Goal: Information Seeking & Learning: Learn about a topic

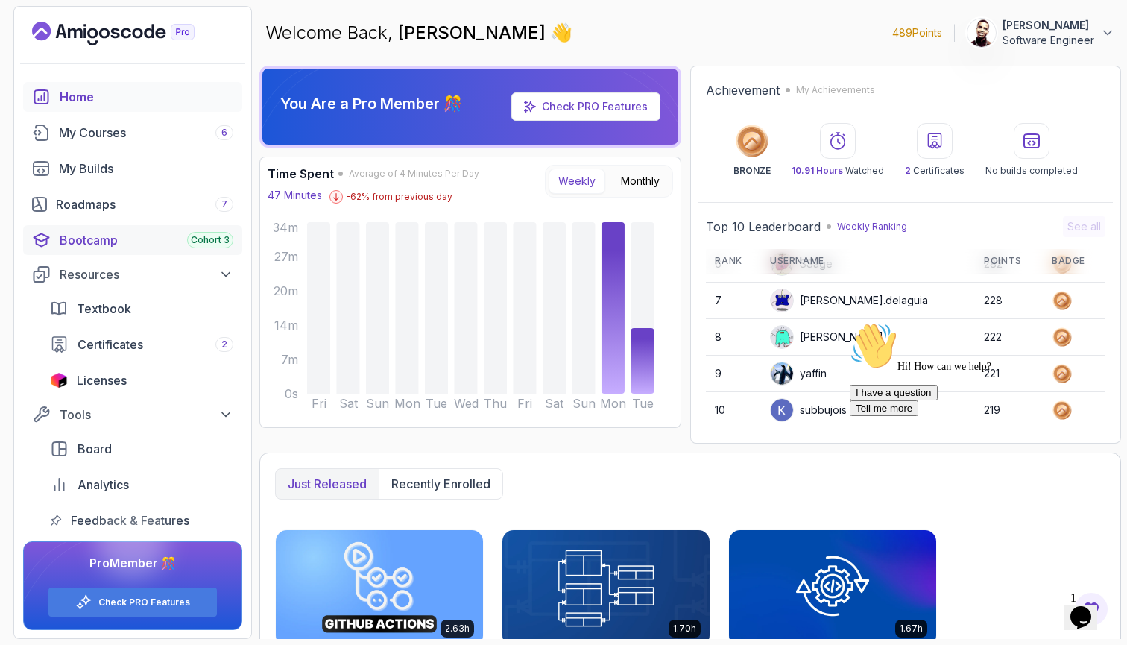
click at [129, 242] on div "Bootcamp Cohort 3" at bounding box center [147, 240] width 174 height 18
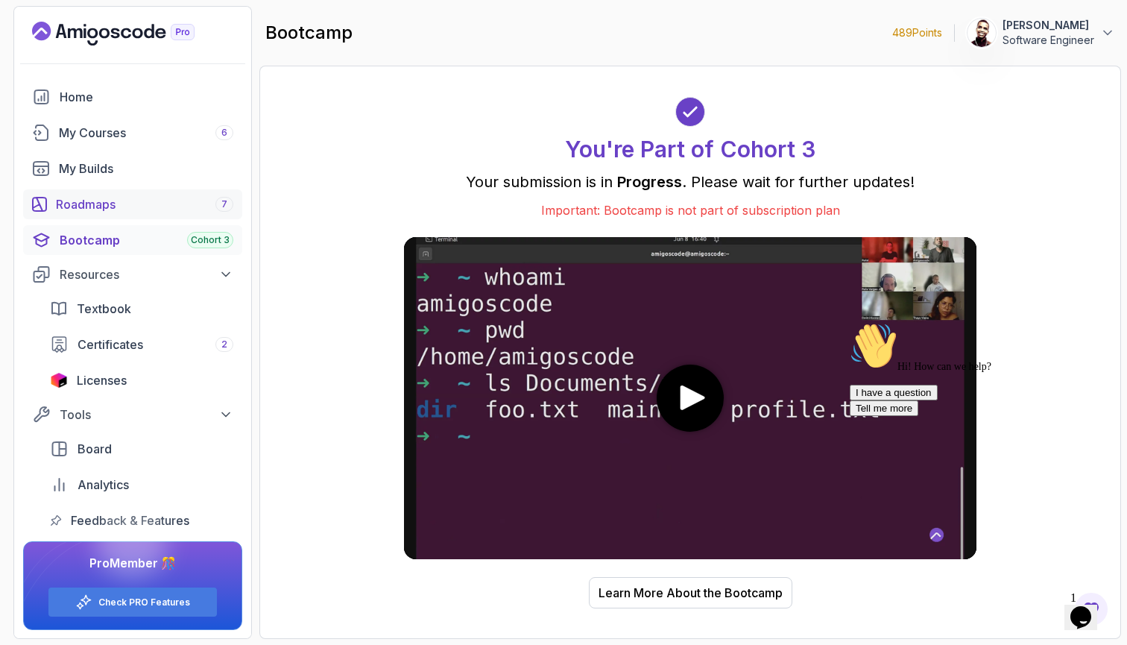
click at [197, 193] on link "Roadmaps 7" at bounding box center [132, 204] width 219 height 30
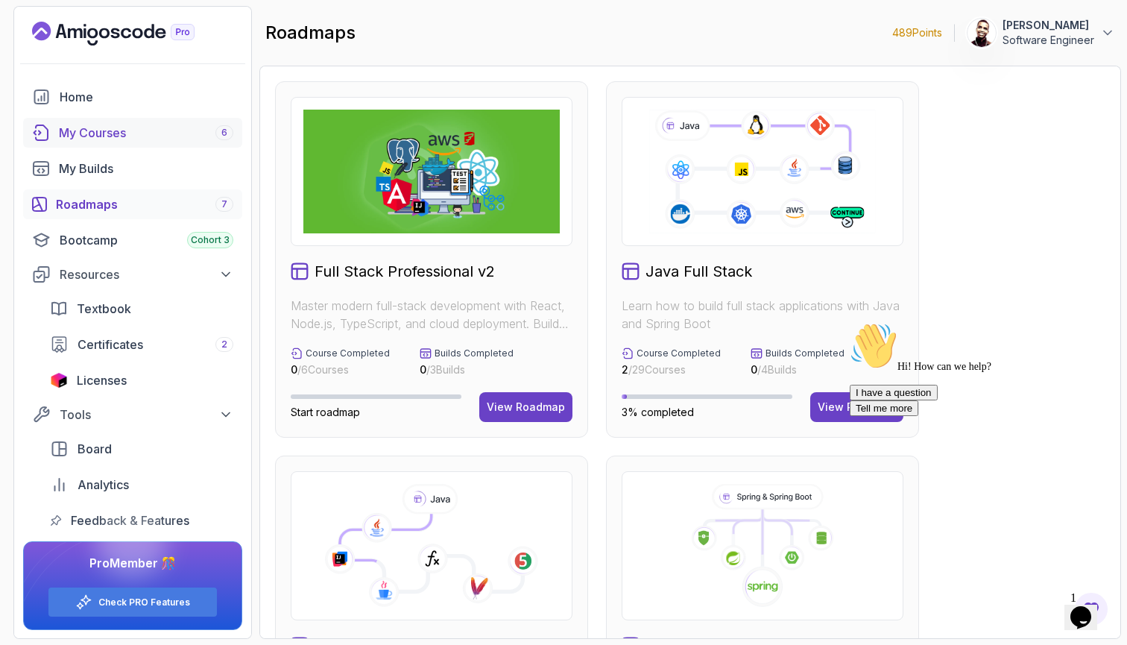
click at [209, 129] on div "My Courses 6" at bounding box center [146, 133] width 174 height 18
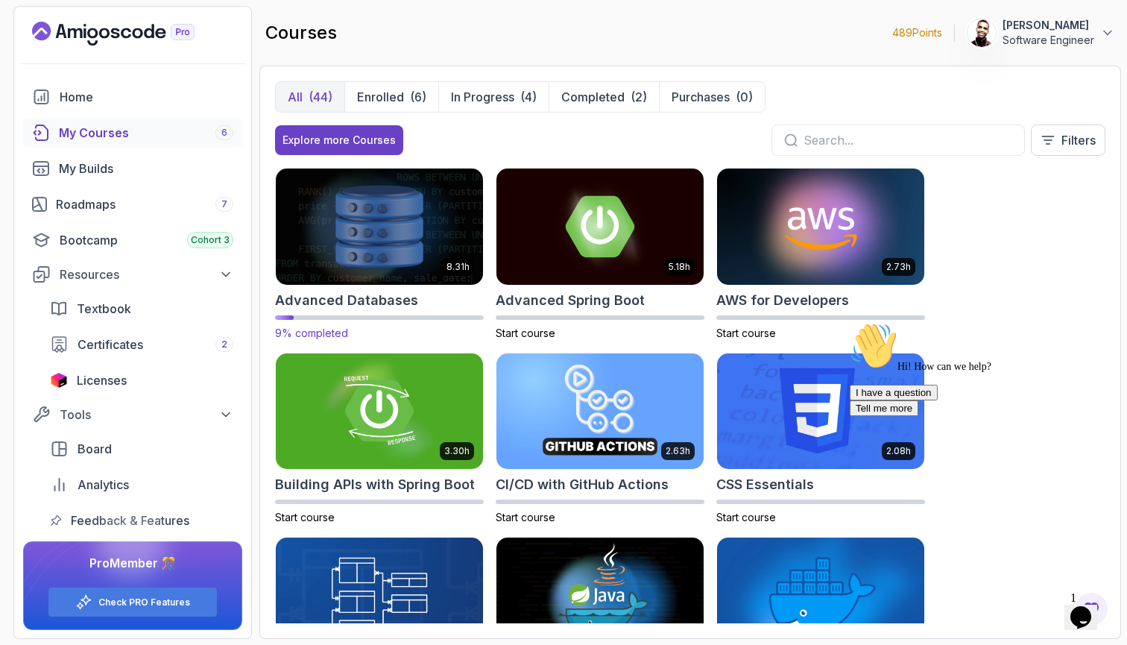
click at [450, 236] on img at bounding box center [380, 227] width 218 height 122
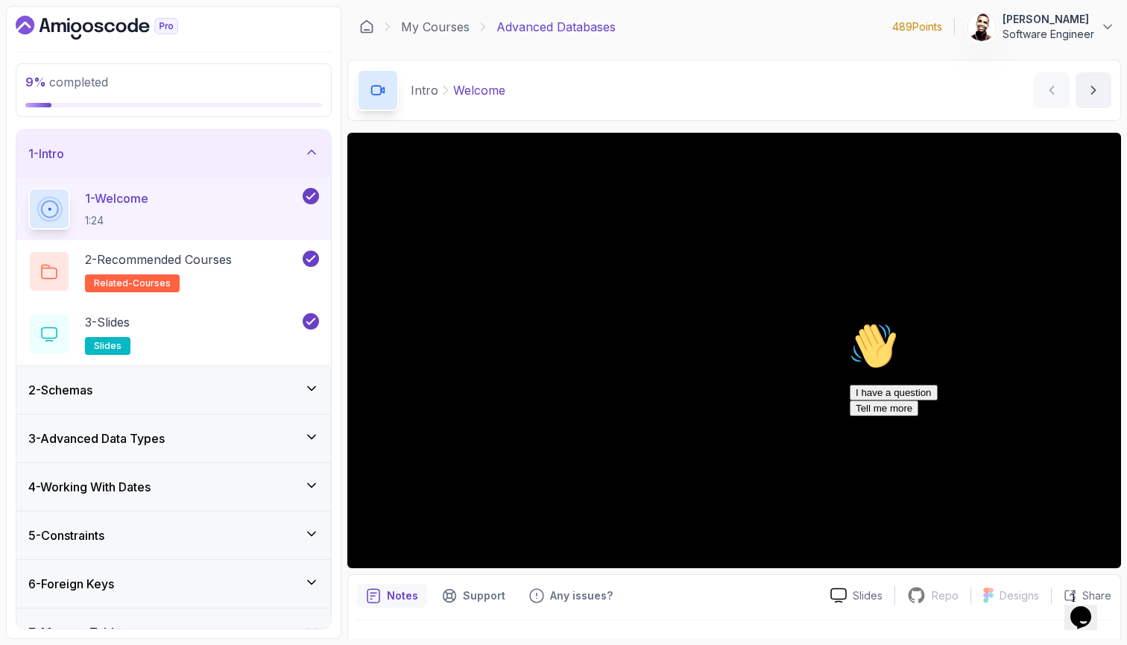
click at [282, 390] on div "2 - Schemas" at bounding box center [173, 390] width 291 height 18
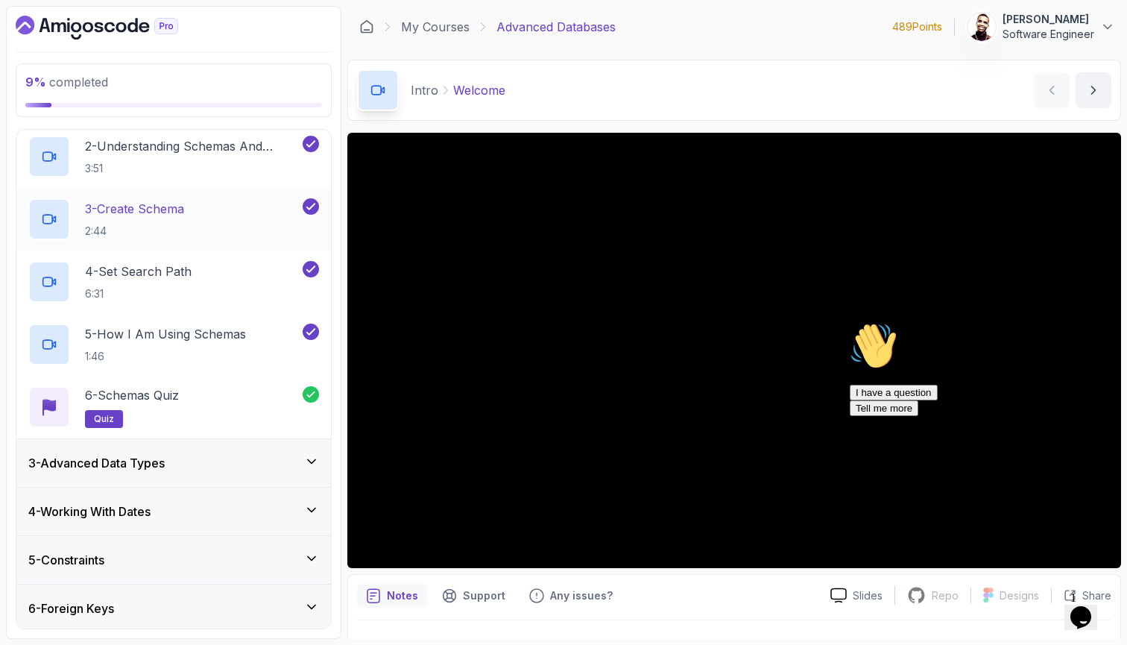
scroll to position [180, 0]
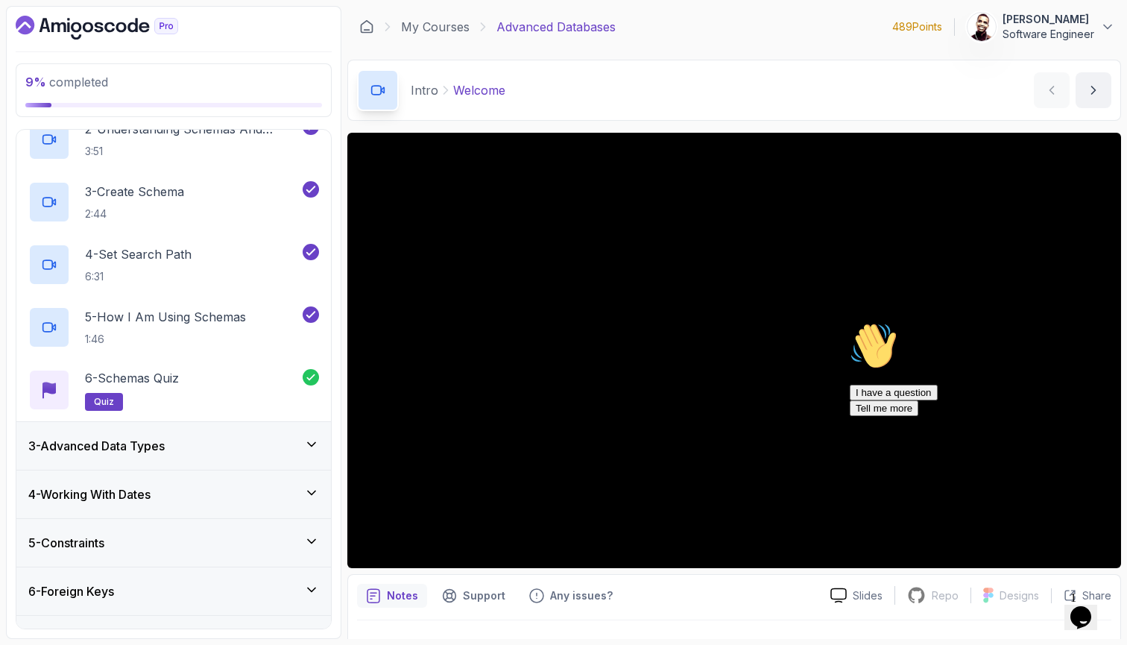
click at [256, 444] on div "3 - Advanced Data Types" at bounding box center [173, 446] width 291 height 18
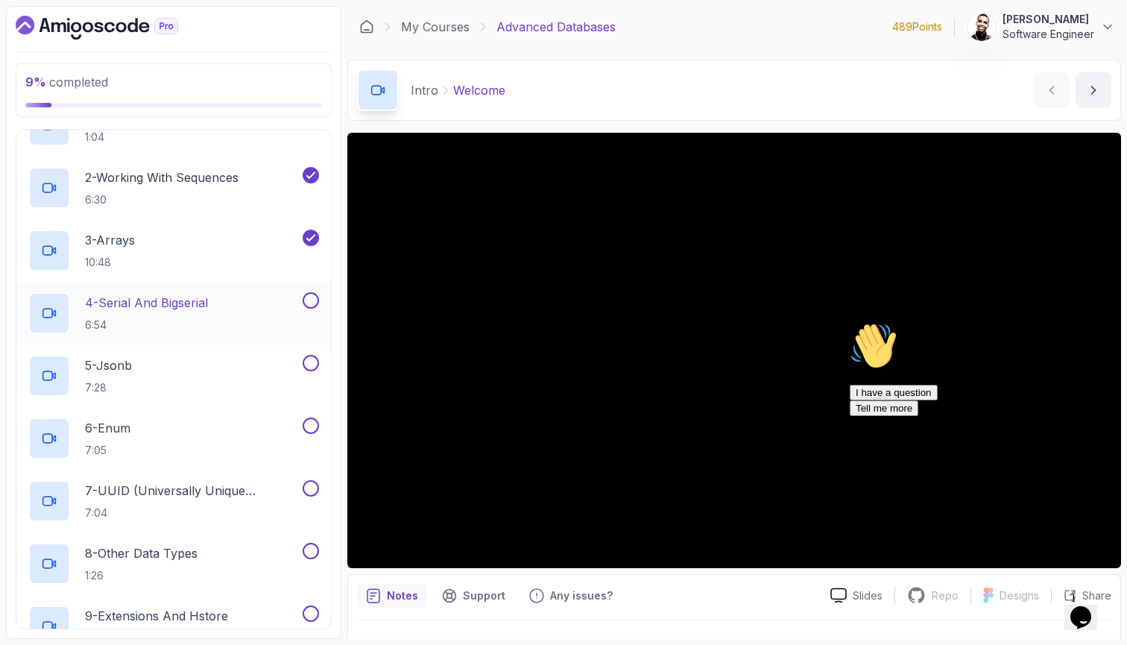
click at [249, 302] on div "4 - Serial And Bigserial 6:54" at bounding box center [163, 313] width 271 height 42
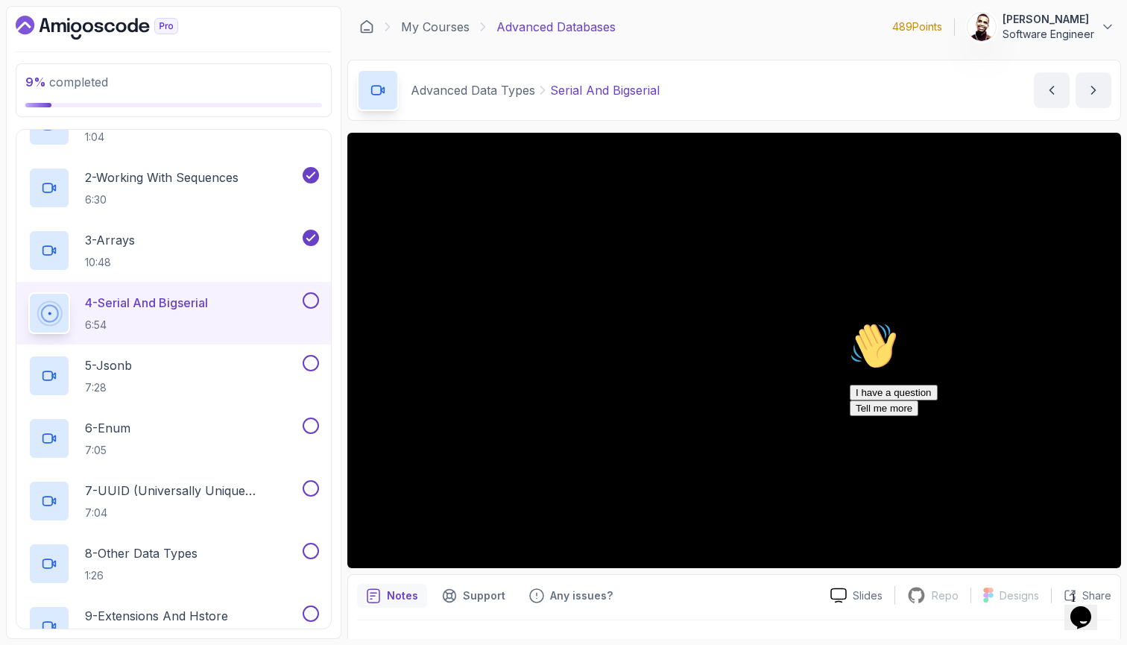
click at [850, 322] on icon "Chat attention grabber" at bounding box center [850, 322] width 0 height 0
click at [1041, 606] on icon "Close" at bounding box center [1041, 612] width 0 height 13
